Goal: Find specific page/section: Find specific page/section

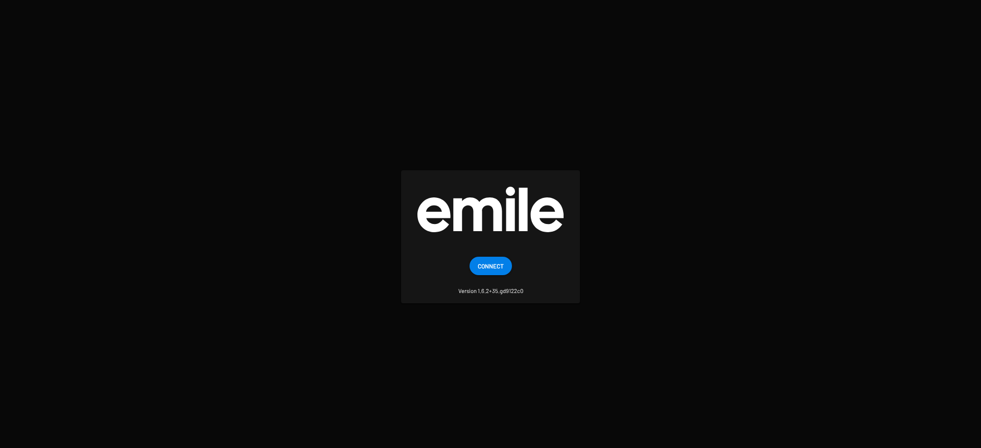
click at [506, 262] on button "Connect" at bounding box center [491, 266] width 42 height 18
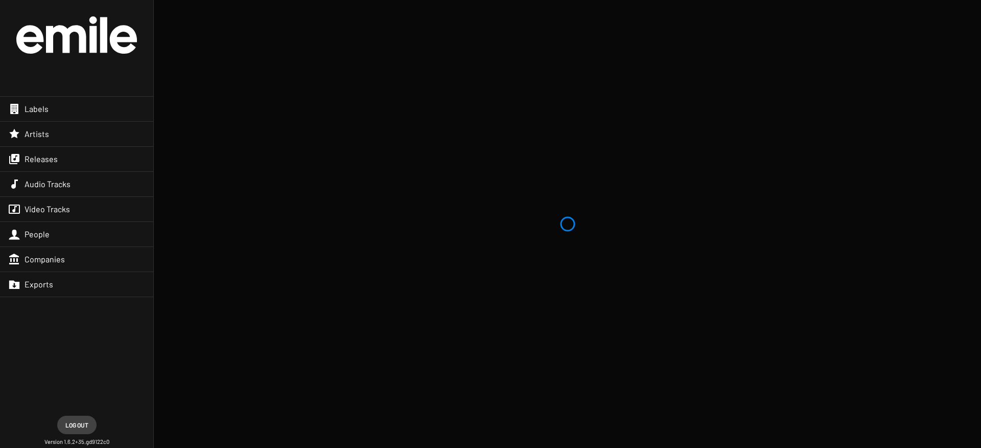
click at [34, 156] on span "Releases" at bounding box center [41, 159] width 33 height 10
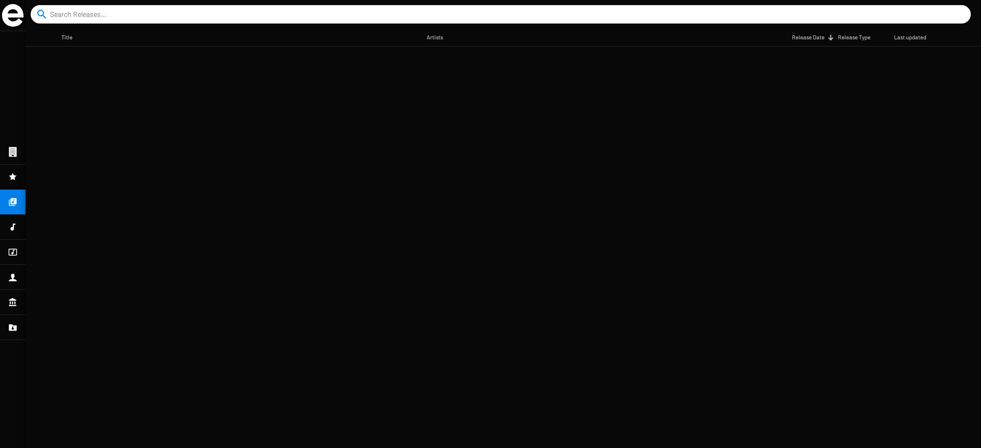
click at [14, 176] on icon at bounding box center [13, 176] width 8 height 7
click at [13, 204] on icon at bounding box center [12, 202] width 9 height 12
click at [69, 9] on input at bounding box center [502, 14] width 905 height 18
